Goal: Navigation & Orientation: Understand site structure

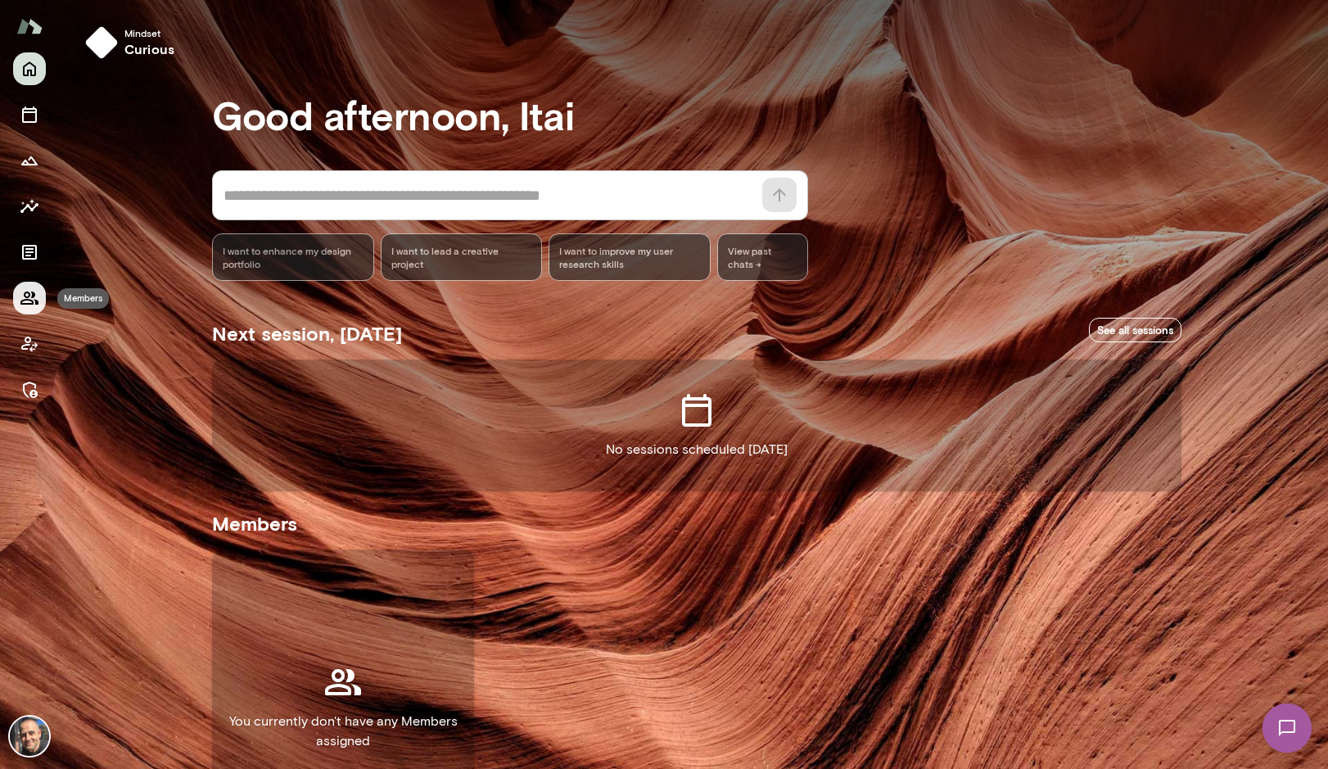
click at [19, 302] on button "Members" at bounding box center [29, 298] width 33 height 33
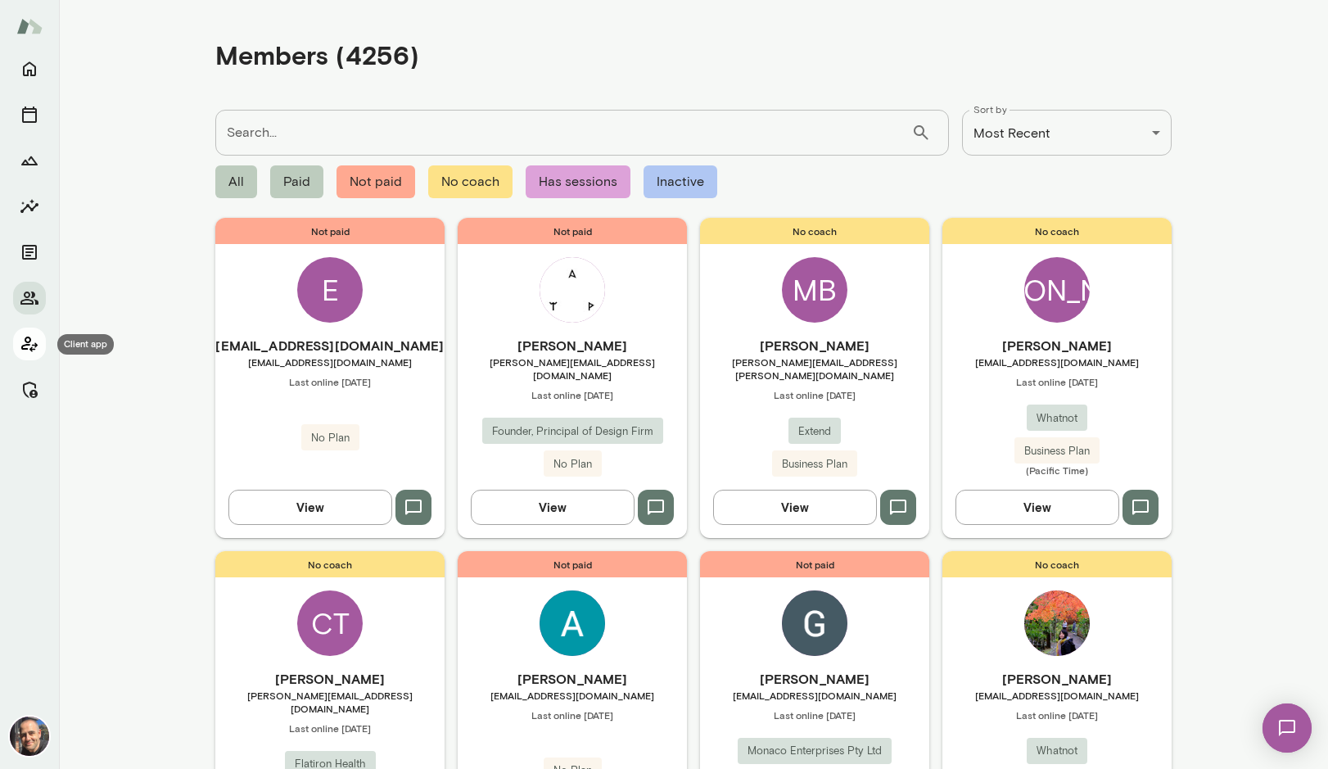
click at [35, 334] on icon "Client app" at bounding box center [30, 344] width 20 height 20
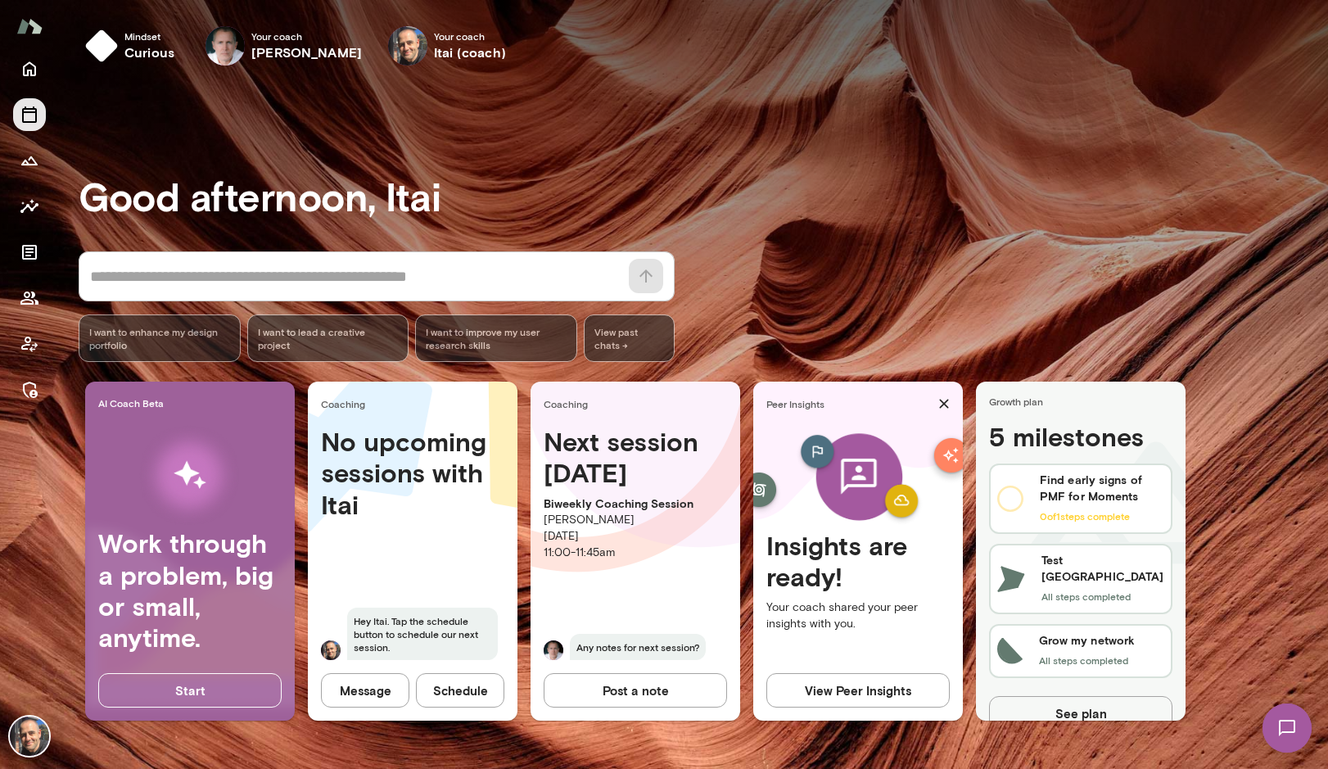
click at [32, 97] on div at bounding box center [29, 229] width 33 height 354
click at [31, 114] on icon "Sessions" at bounding box center [30, 115] width 20 height 20
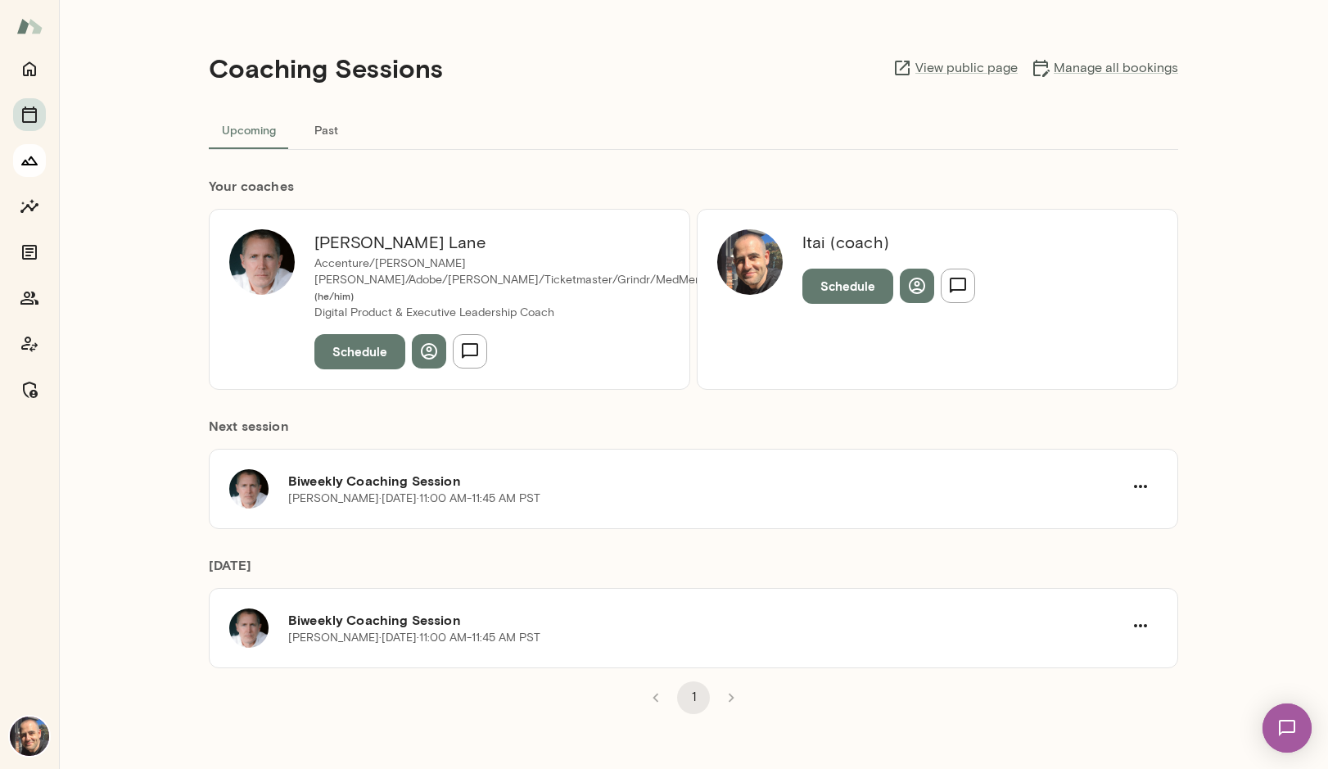
click at [34, 168] on icon "Growth Plan" at bounding box center [30, 161] width 20 height 20
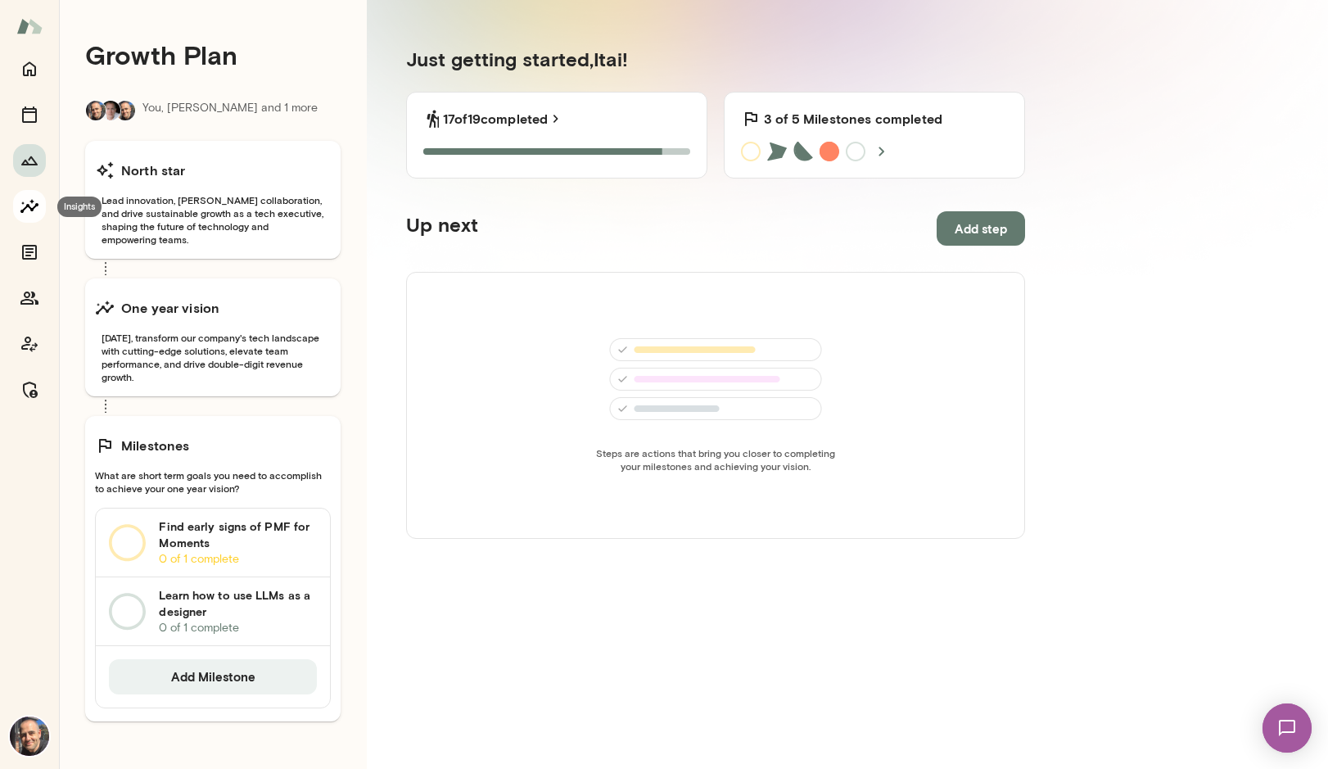
click at [34, 200] on icon "Insights" at bounding box center [30, 206] width 20 height 20
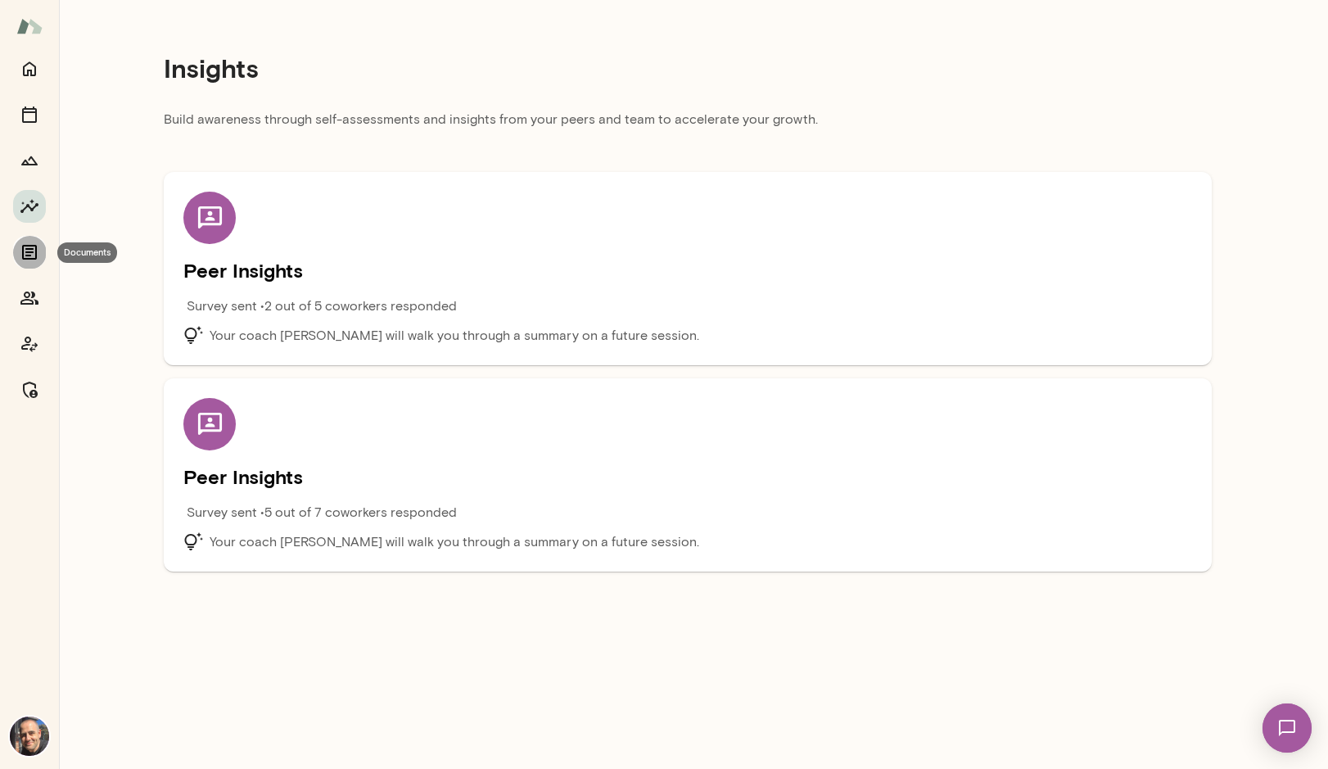
click at [43, 252] on button "Documents" at bounding box center [29, 252] width 33 height 33
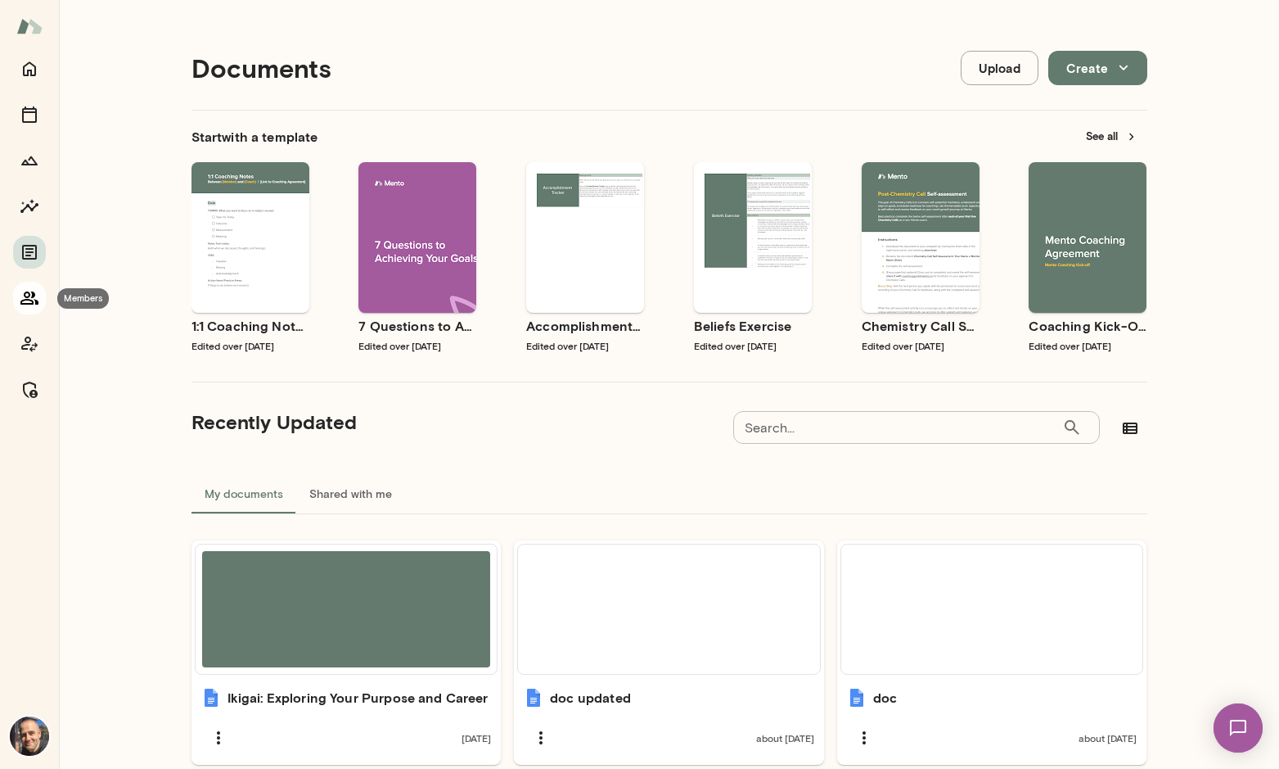
click at [41, 294] on button "Members" at bounding box center [29, 298] width 33 height 33
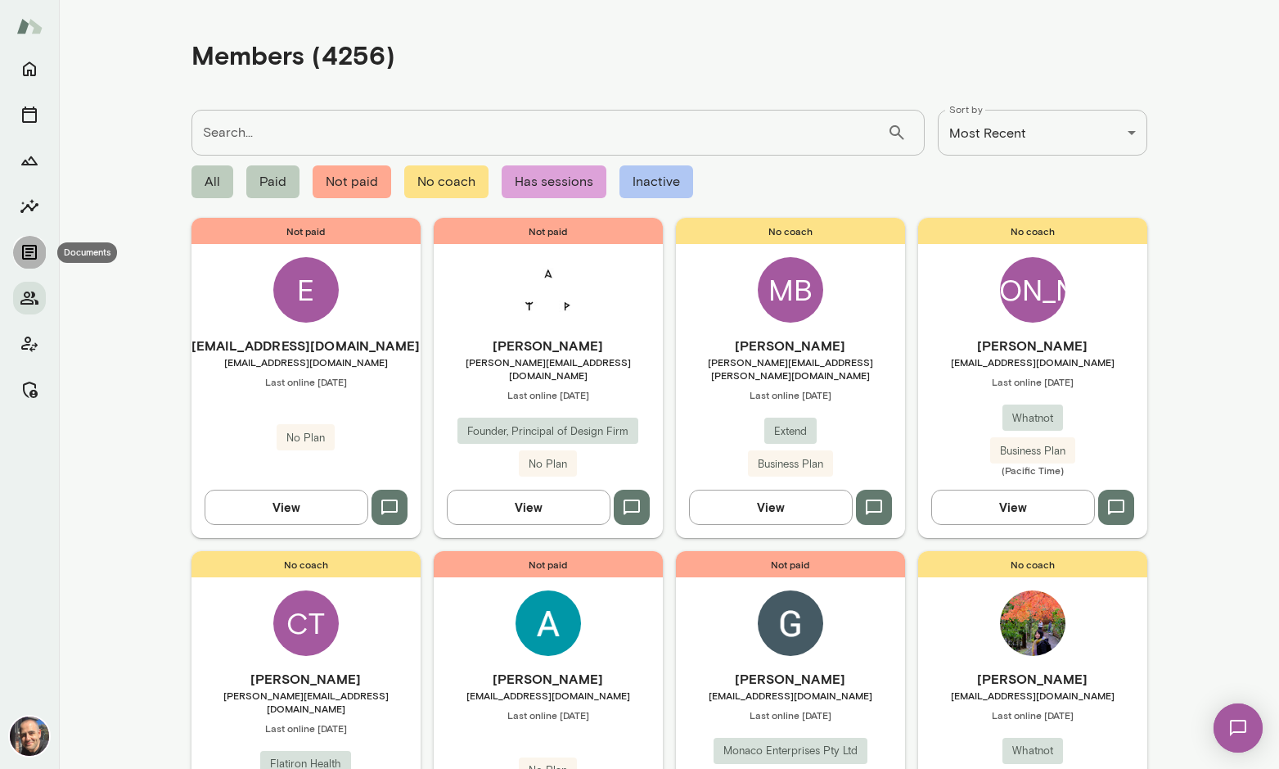
click at [38, 246] on icon "Documents" at bounding box center [30, 252] width 20 height 20
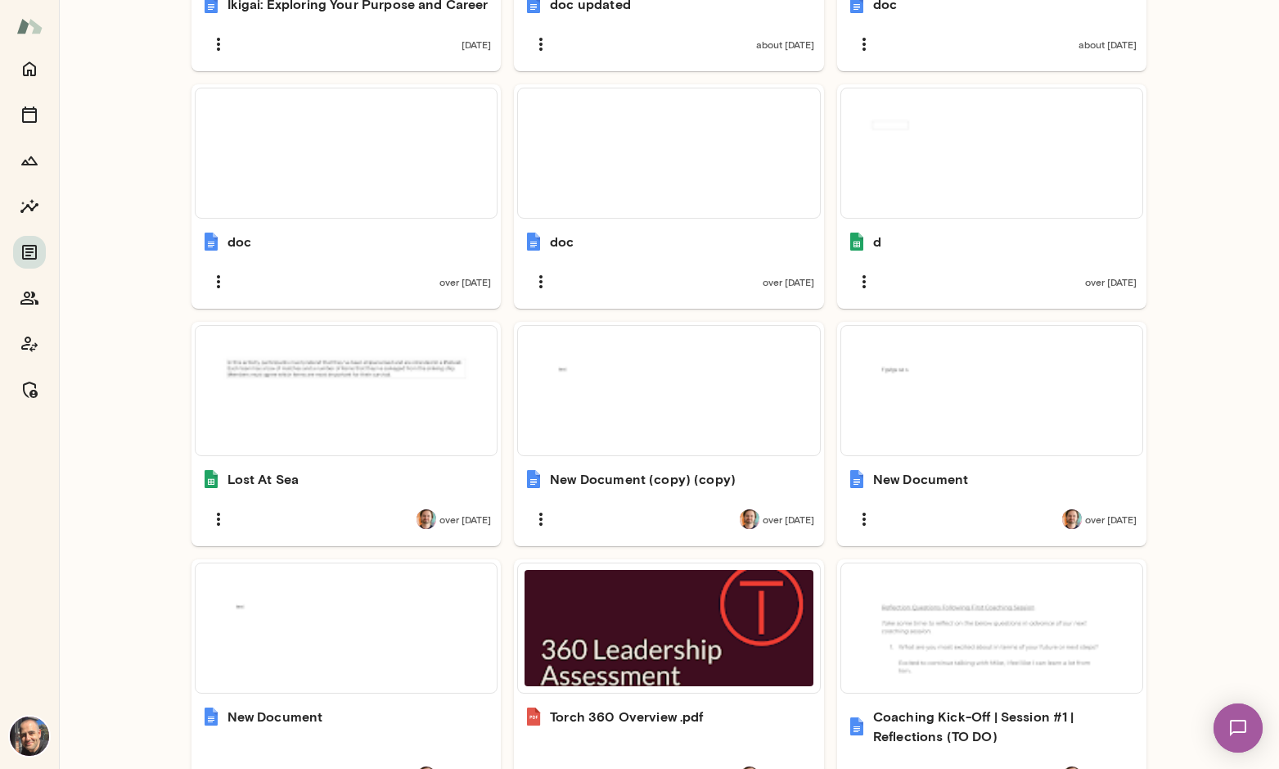
scroll to position [852, 0]
